Goal: Find specific page/section: Find specific page/section

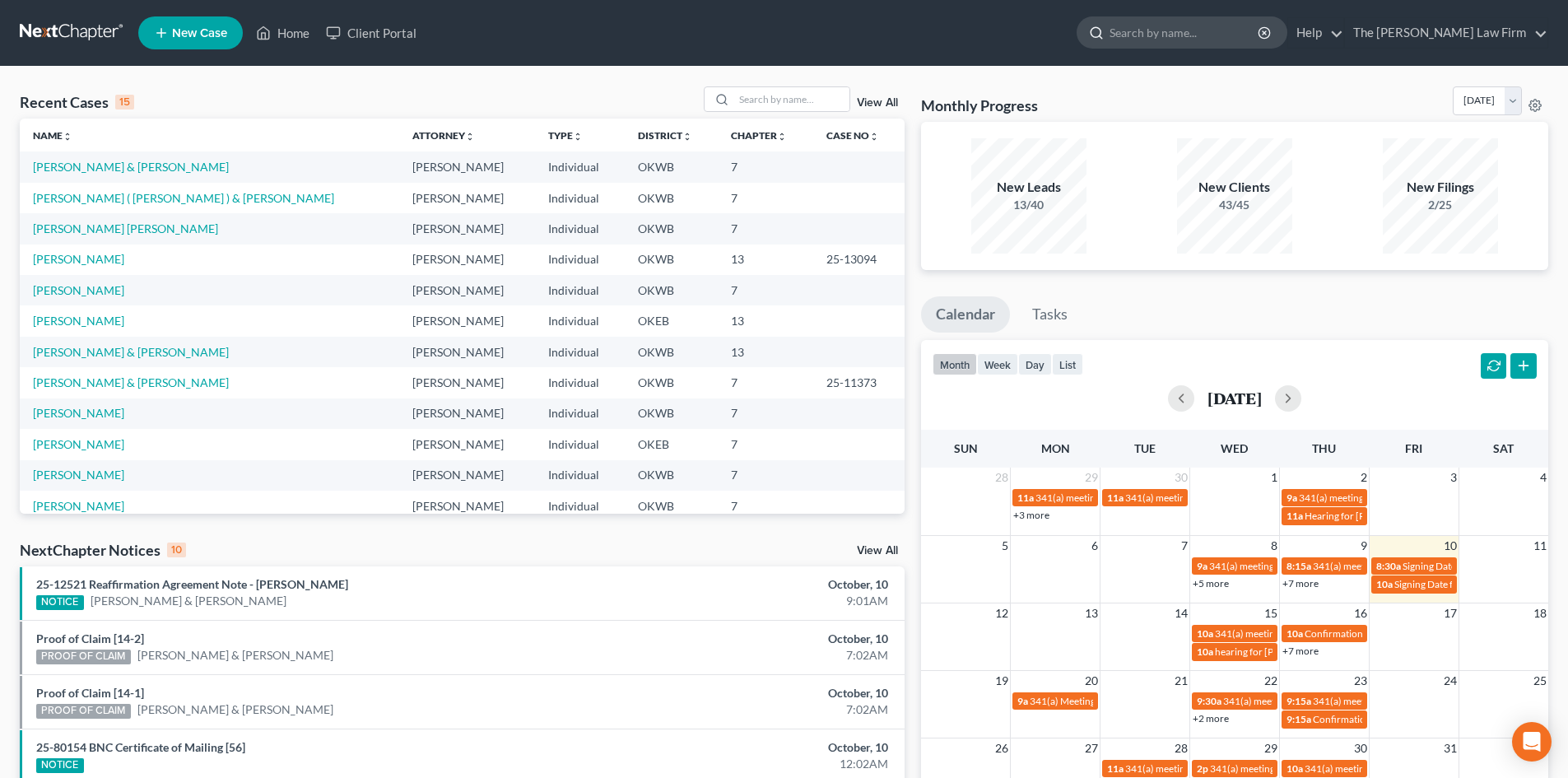
click at [1192, 39] on input "search" at bounding box center [1185, 32] width 151 height 30
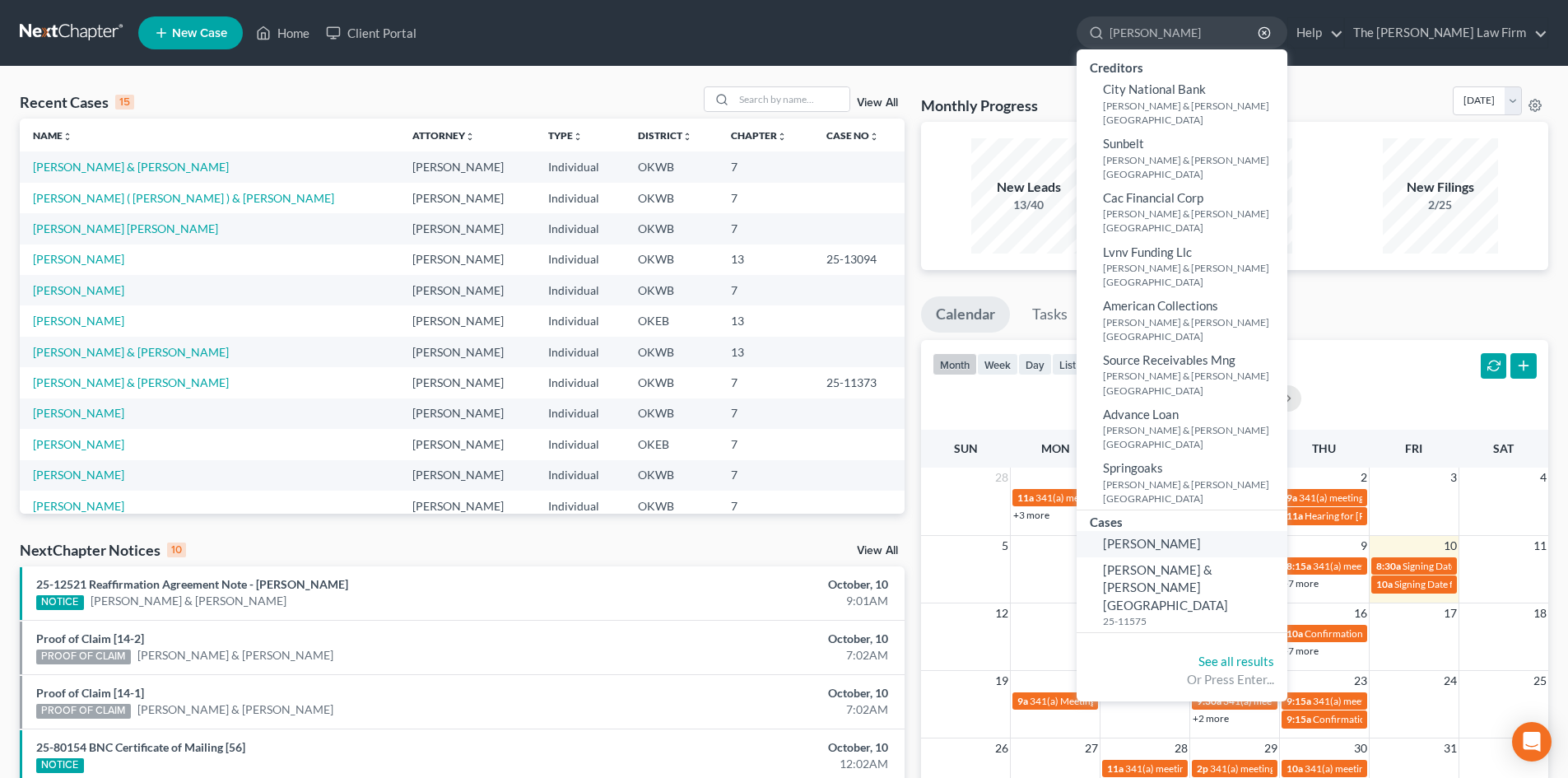
type input "[PERSON_NAME]"
click at [1201, 536] on span "[PERSON_NAME]" at bounding box center [1152, 543] width 98 height 15
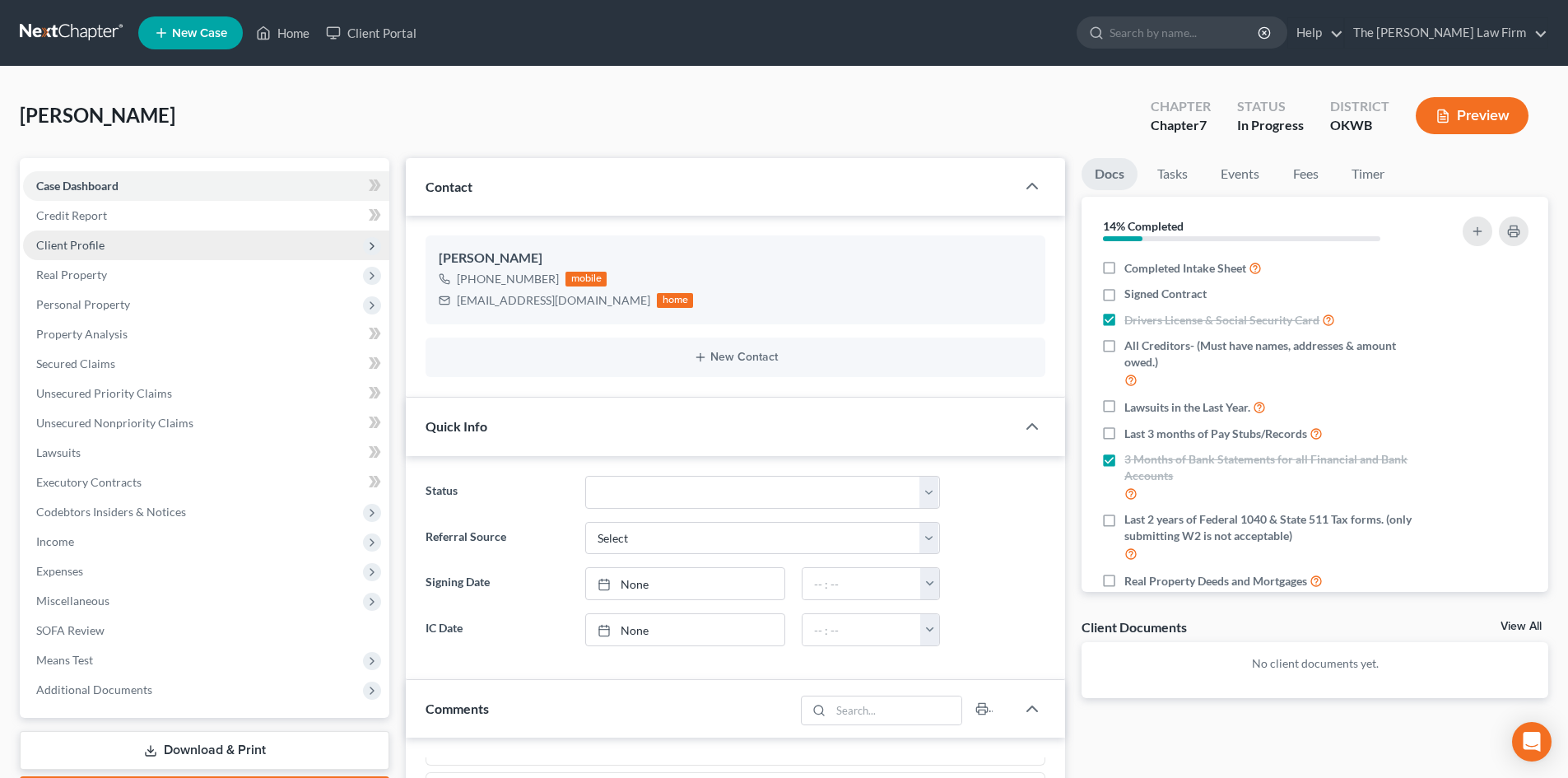
click at [372, 244] on polyline at bounding box center [372, 246] width 4 height 6
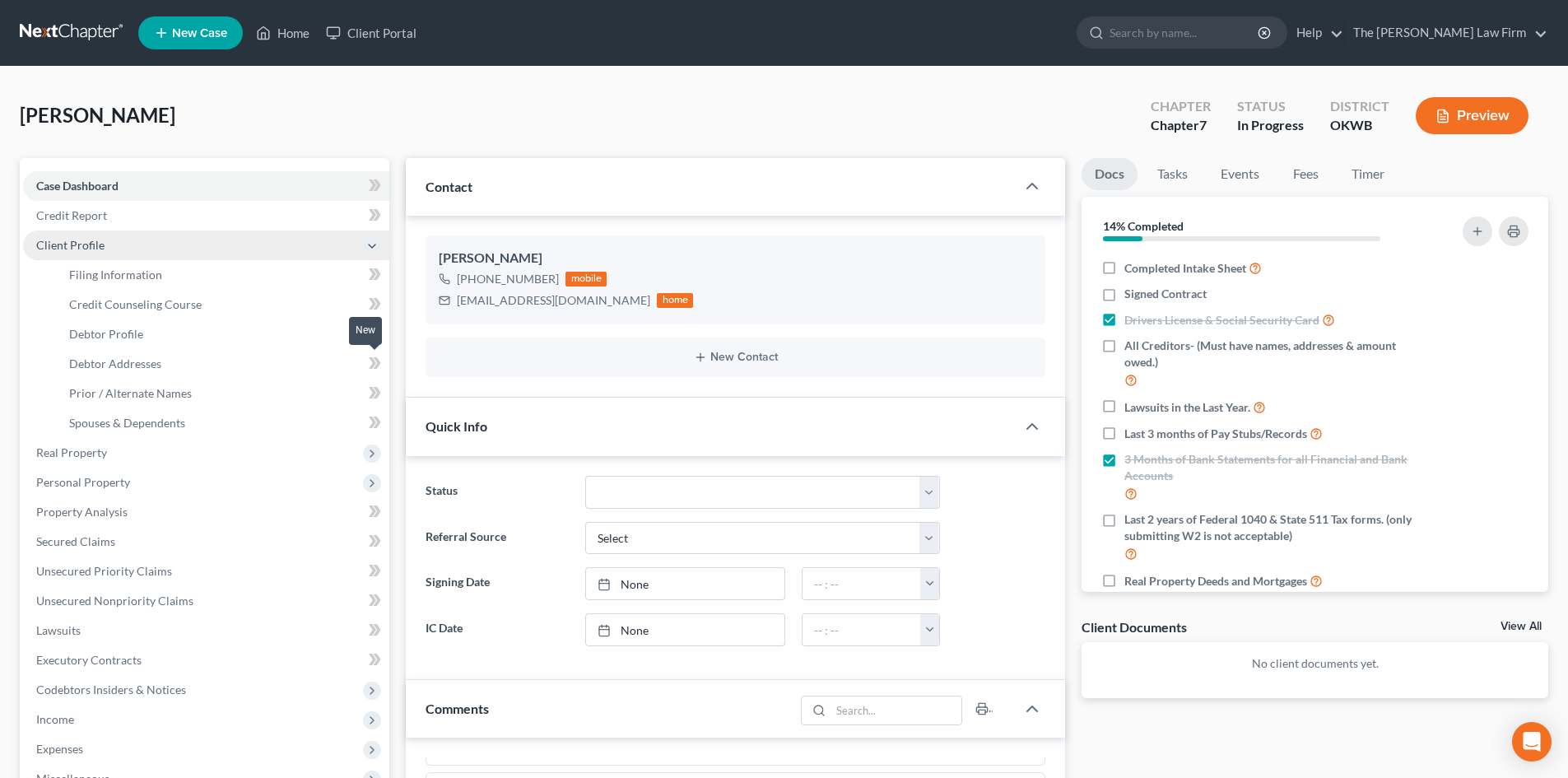
click at [367, 365] on span at bounding box center [374, 365] width 29 height 25
click at [372, 360] on icon at bounding box center [372, 362] width 7 height 12
click at [179, 371] on link "Debtor Addresses" at bounding box center [223, 364] width 334 height 29
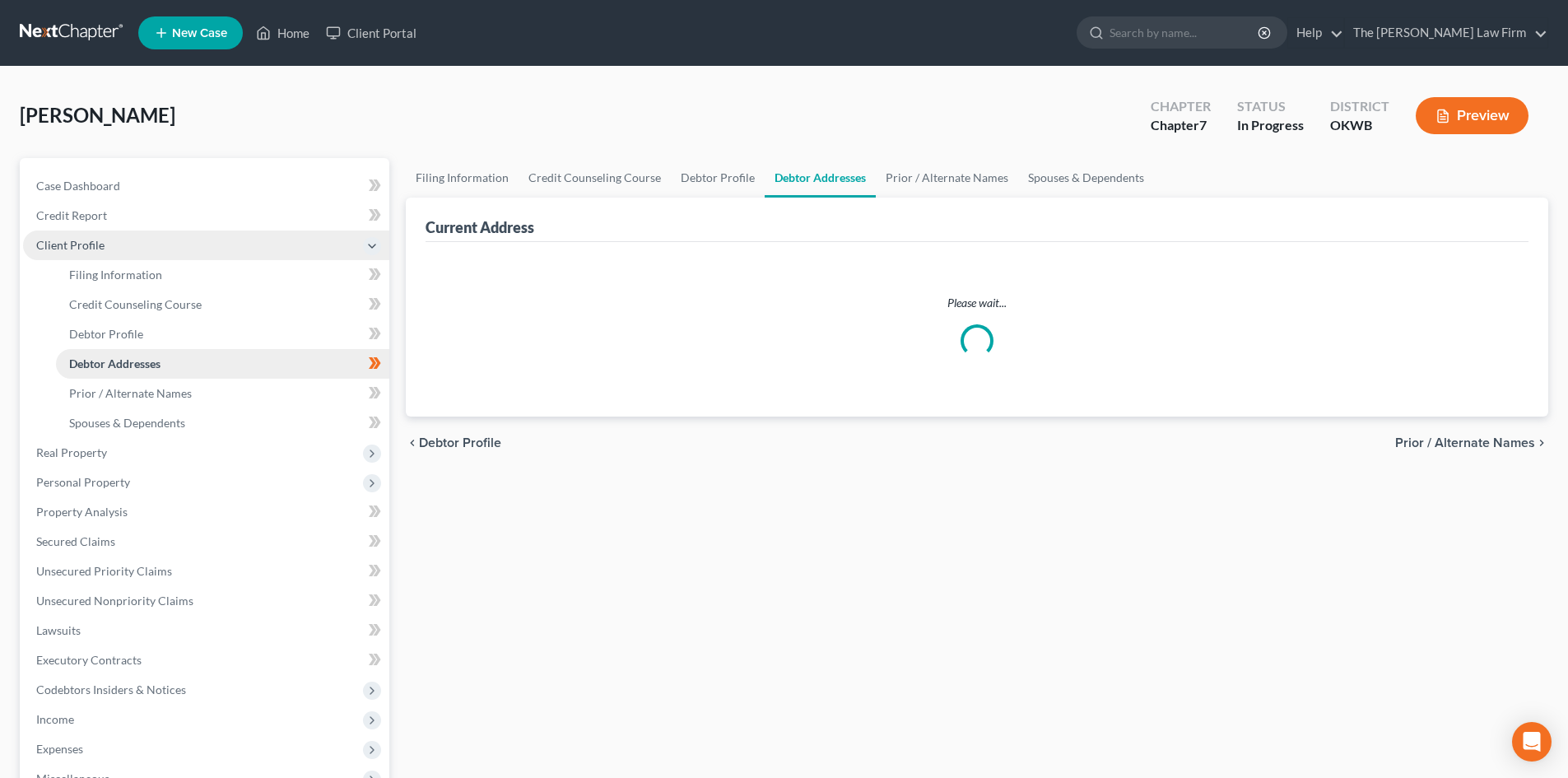
select select "0"
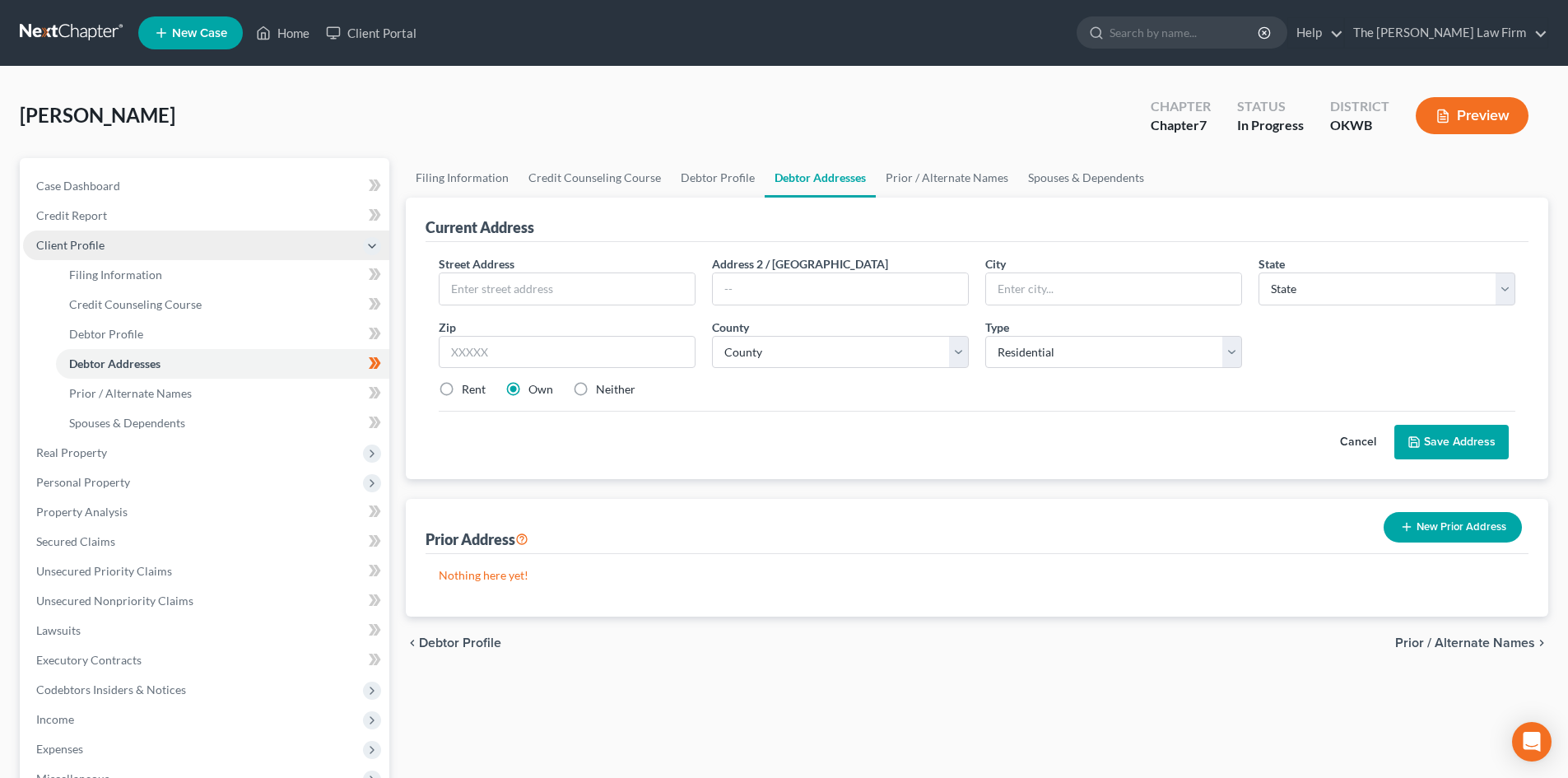
click at [159, 257] on span "Client Profile" at bounding box center [206, 246] width 366 height 29
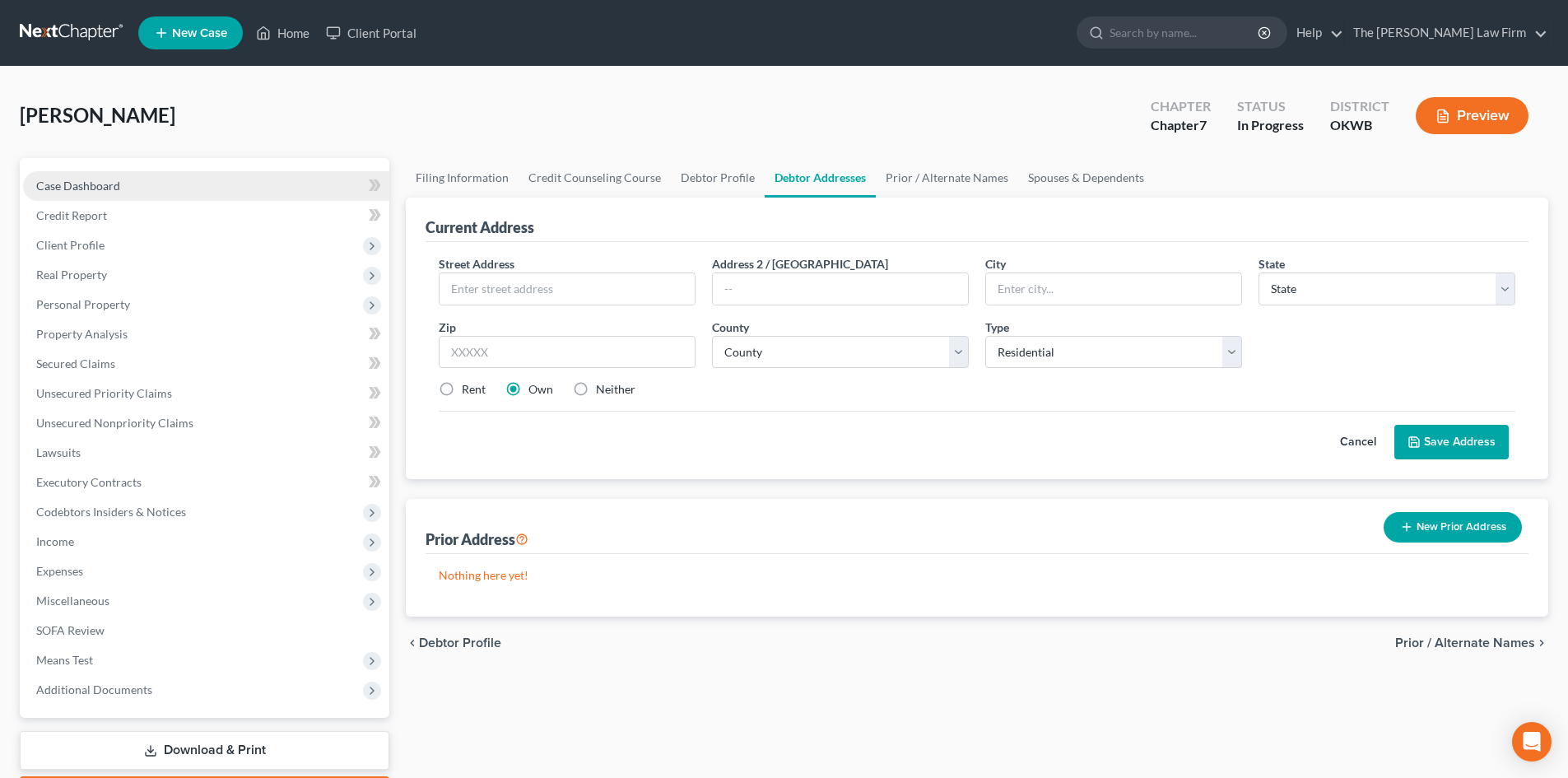
click at [214, 177] on link "Case Dashboard" at bounding box center [206, 186] width 366 height 29
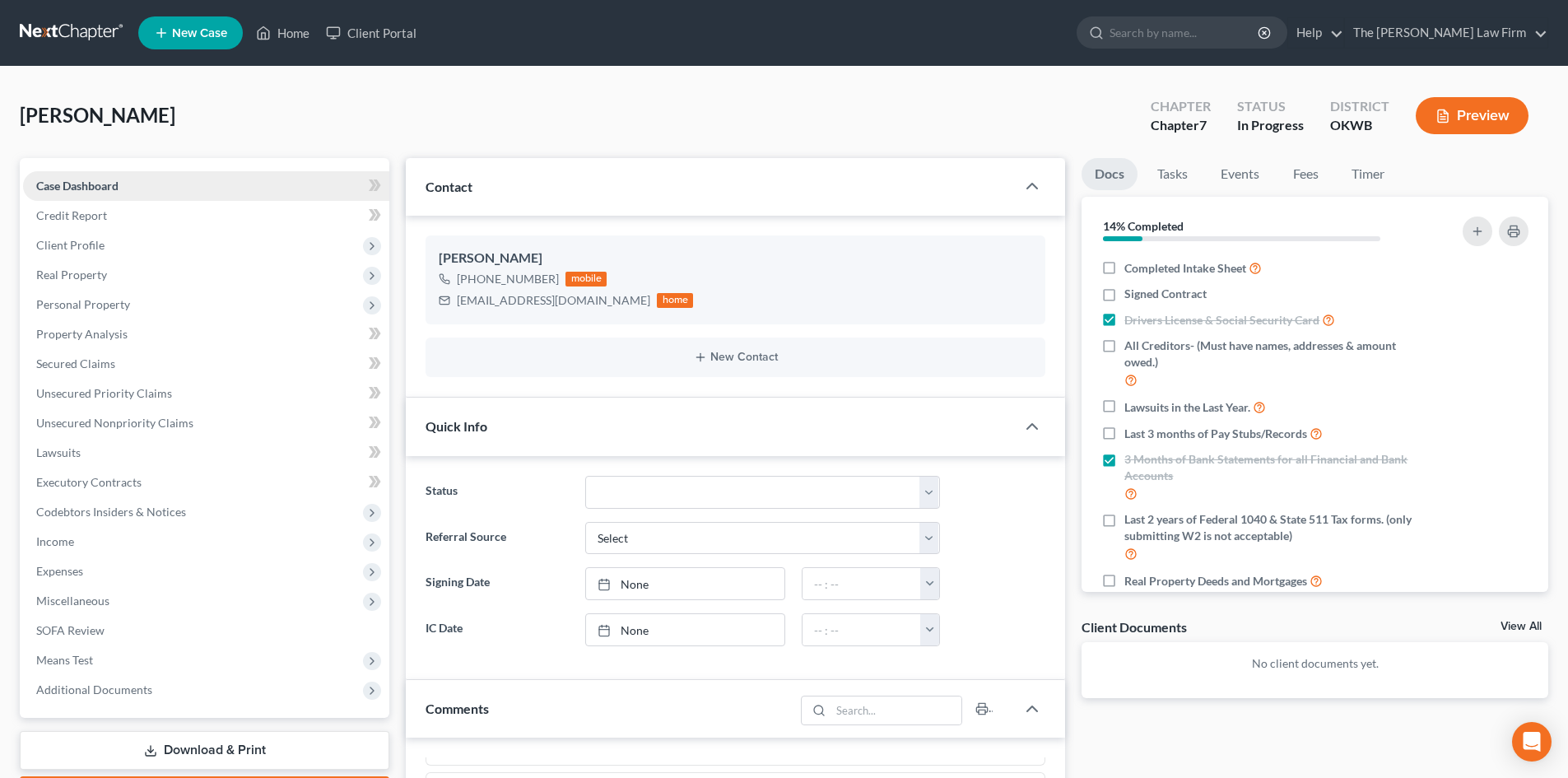
scroll to position [83, 0]
click at [1313, 178] on link "Fees" at bounding box center [1305, 174] width 52 height 32
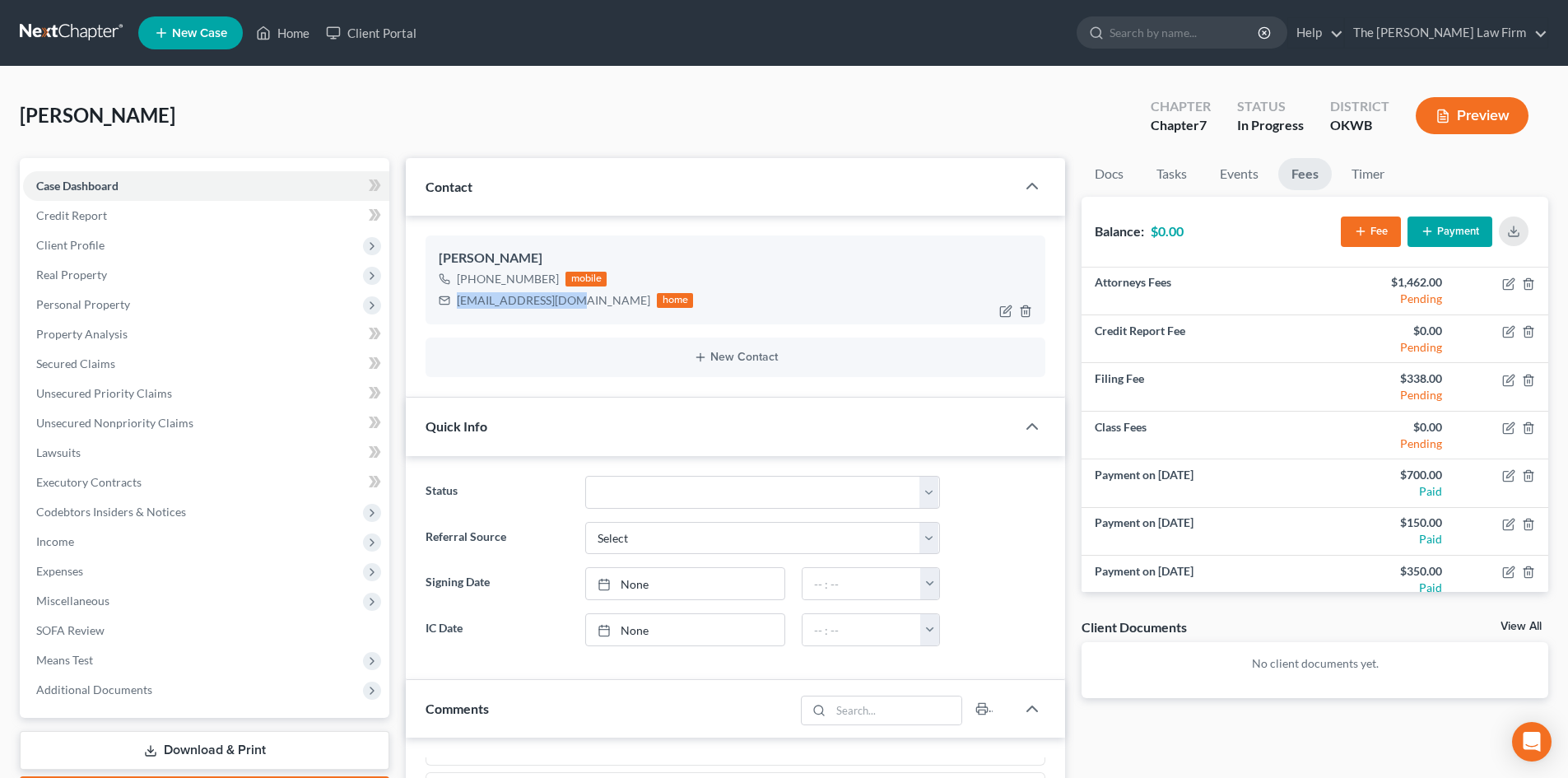
drag, startPoint x: 560, startPoint y: 302, endPoint x: 458, endPoint y: 303, distance: 102.0
click at [458, 303] on div "[EMAIL_ADDRESS][DOMAIN_NAME]" at bounding box center [554, 301] width 193 height 17
copy div "[EMAIL_ADDRESS][DOMAIN_NAME]"
